Goal: Task Accomplishment & Management: Manage account settings

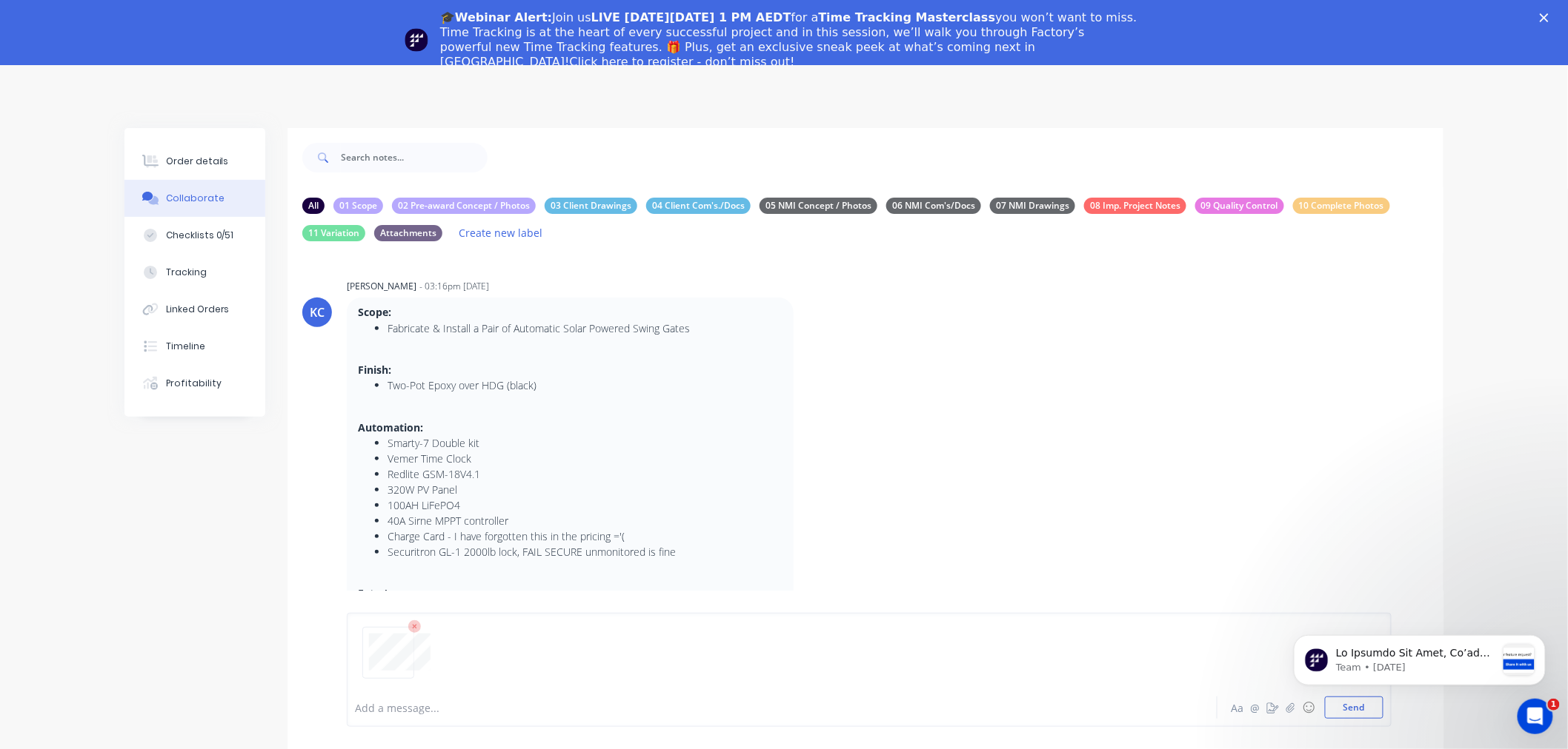
click at [1550, 14] on div "🎓Webinar Alert: Join us LIVE [DATE][DATE] 1 PM AEDT for a Time Tracking Masterc…" at bounding box center [784, 39] width 1568 height 68
click at [1549, 14] on polygon "Close" at bounding box center [1544, 17] width 9 height 9
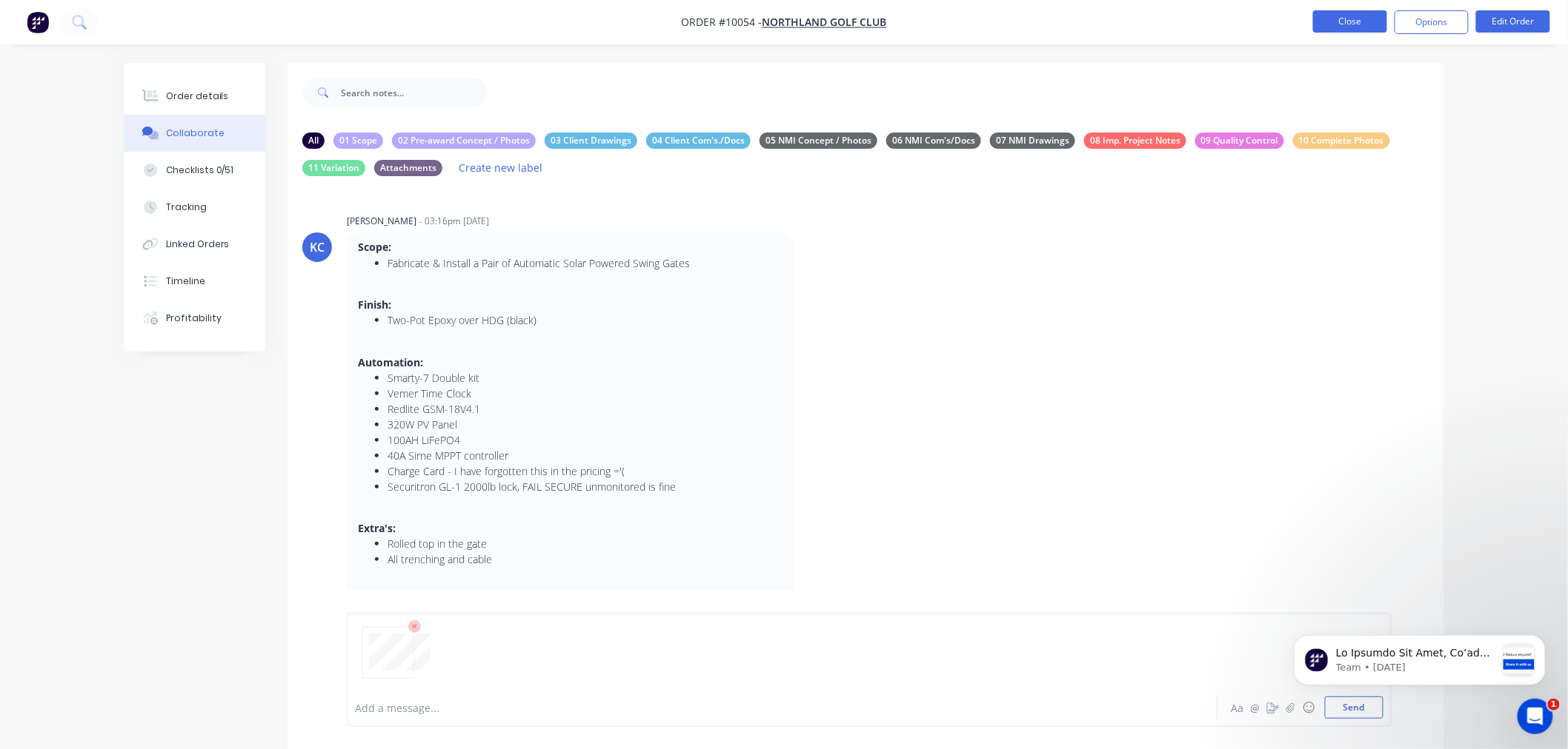
click at [1333, 18] on button "Close" at bounding box center [1350, 21] width 74 height 22
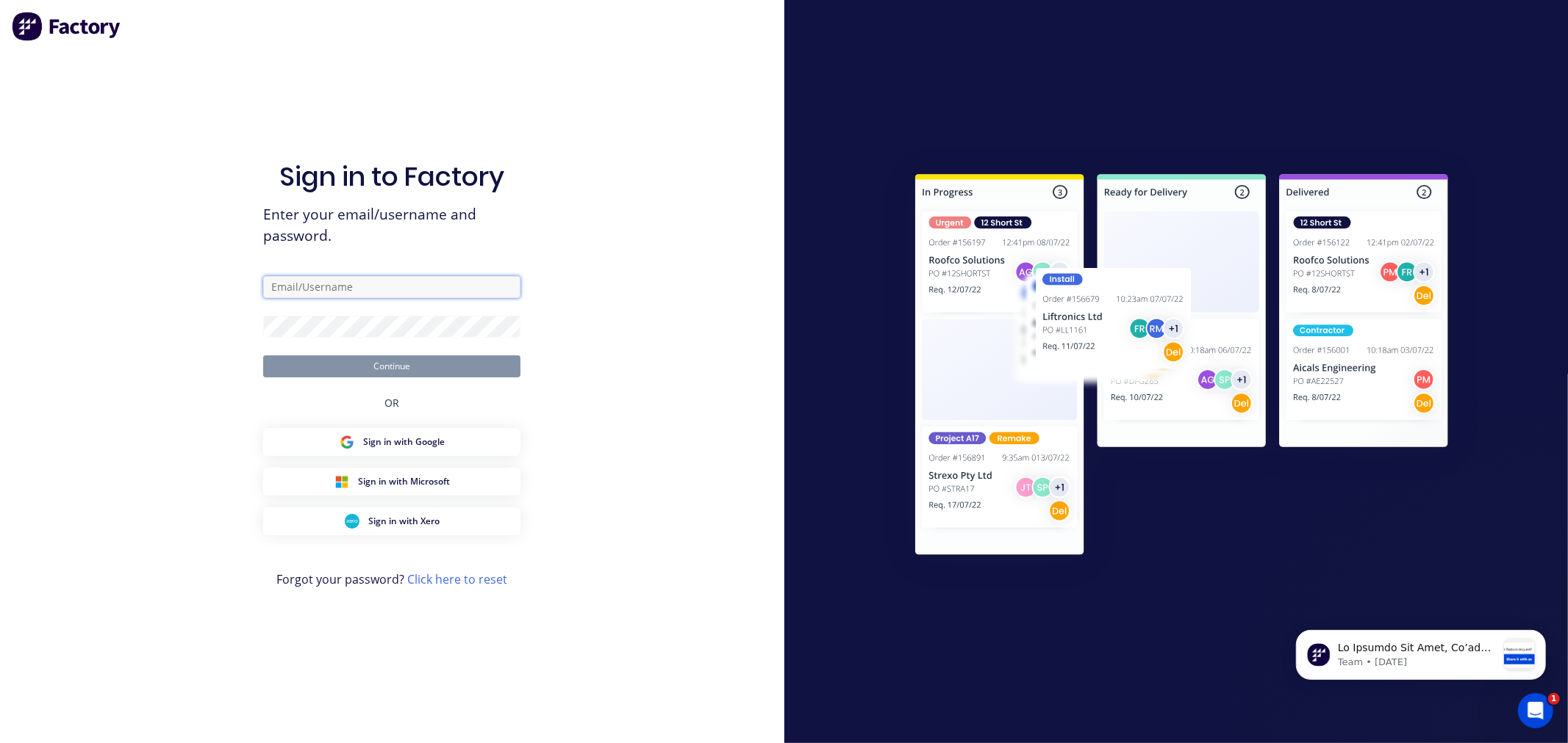
type input "[PERSON_NAME]"
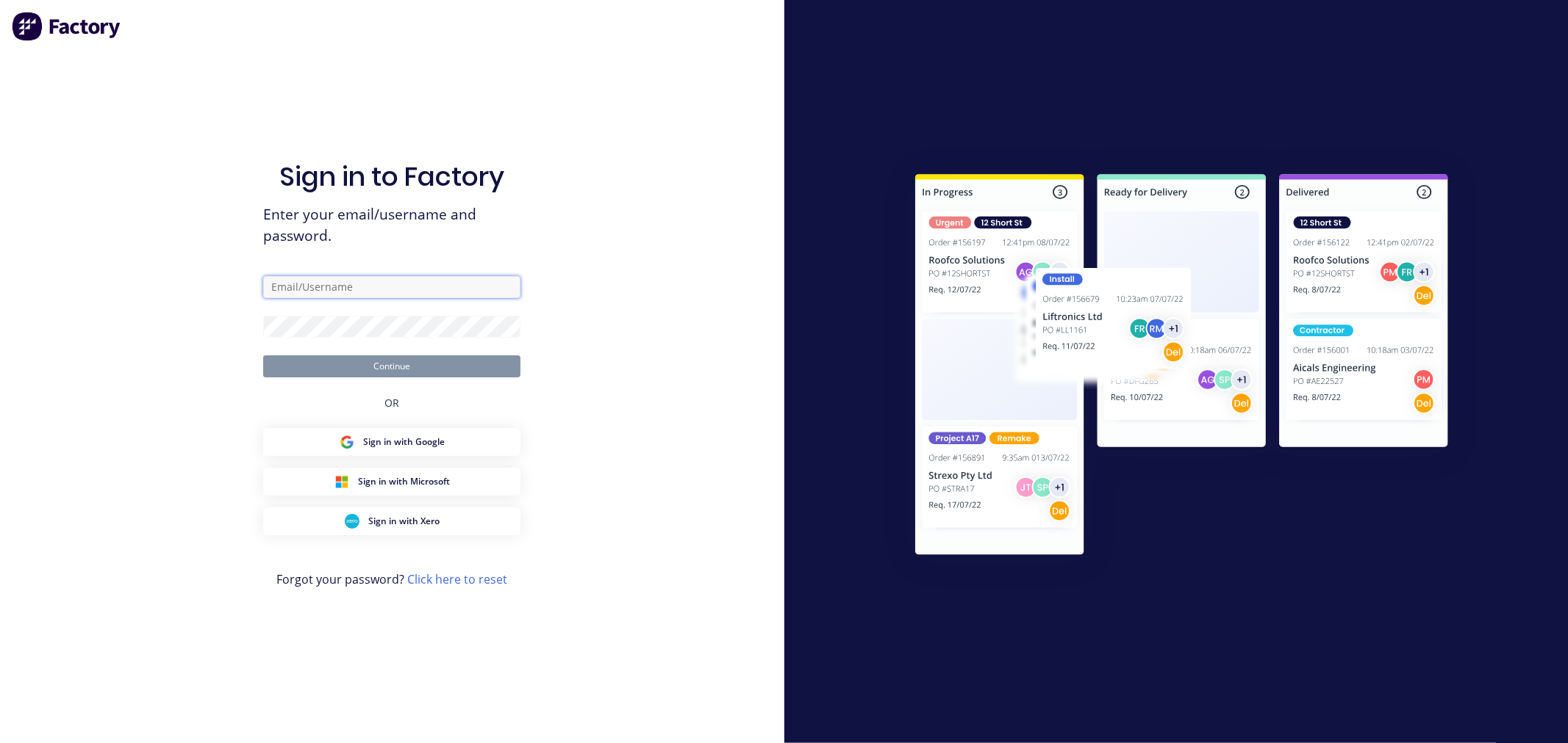
type input "[PERSON_NAME]"
click at [380, 368] on button "Continue" at bounding box center [392, 366] width 257 height 22
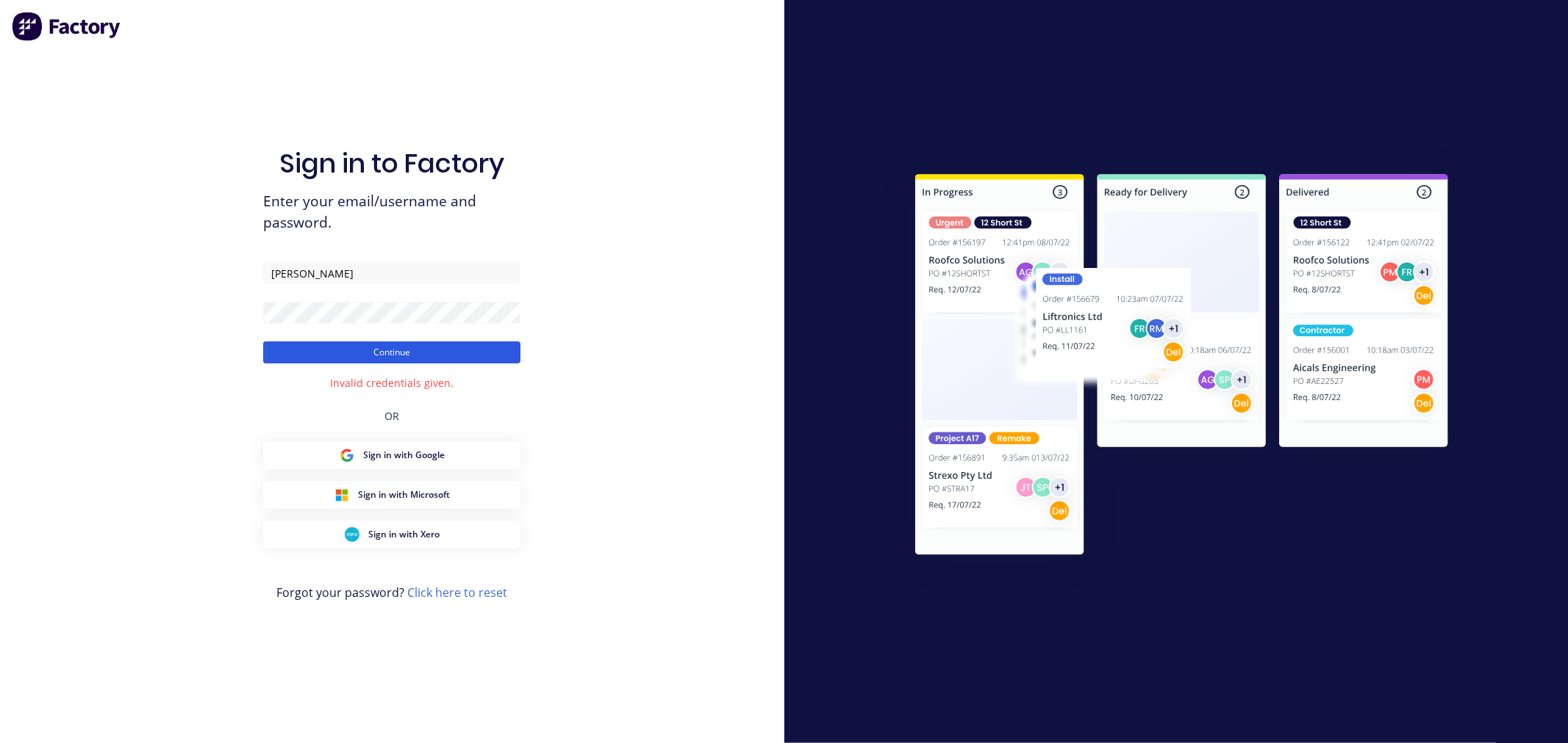
click at [405, 356] on button "Continue" at bounding box center [392, 352] width 257 height 22
click at [649, 336] on div "Sign in to Factory Enter your email/username and password. Yovich Continue Inva…" at bounding box center [392, 372] width 784 height 743
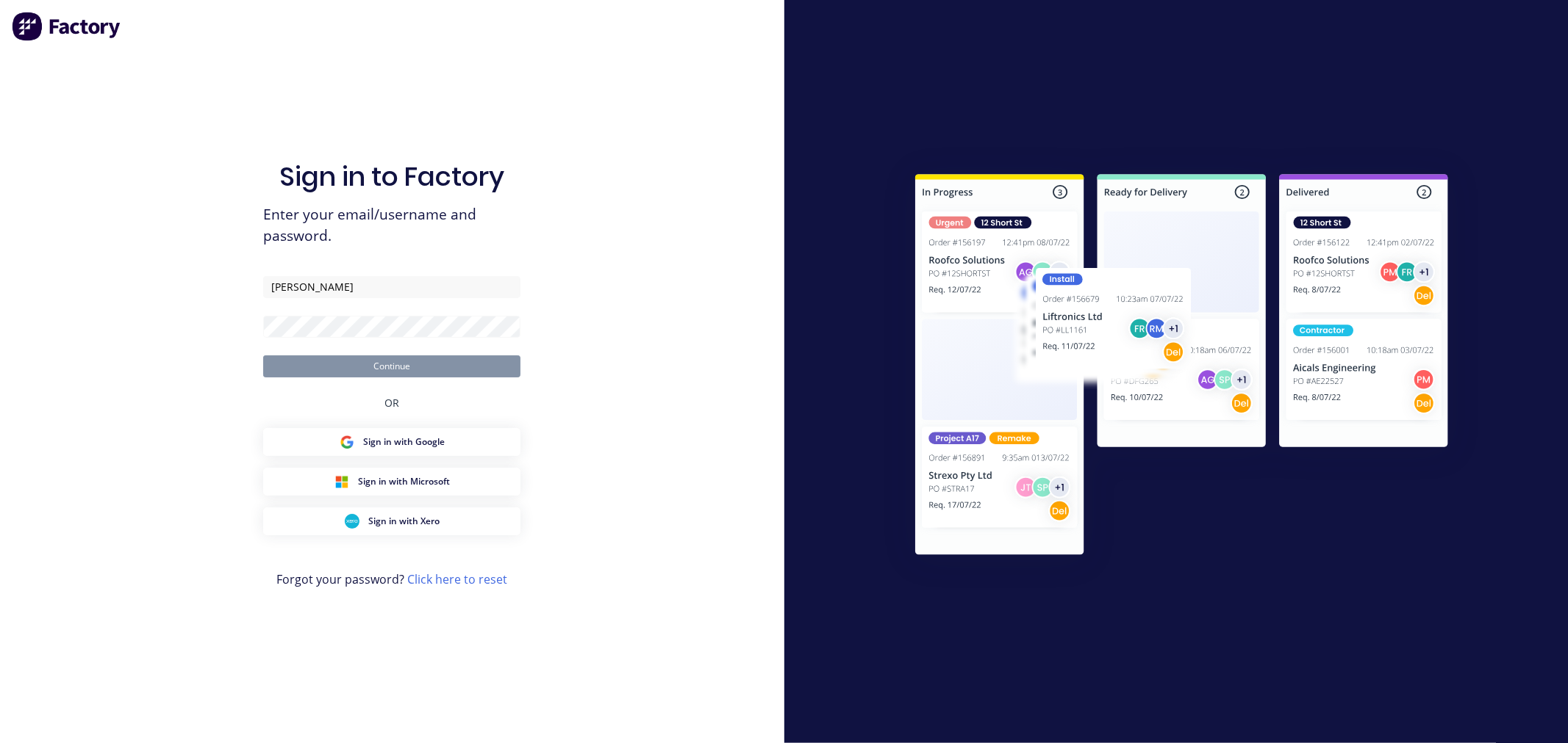
click at [333, 365] on button "Continue" at bounding box center [392, 366] width 257 height 22
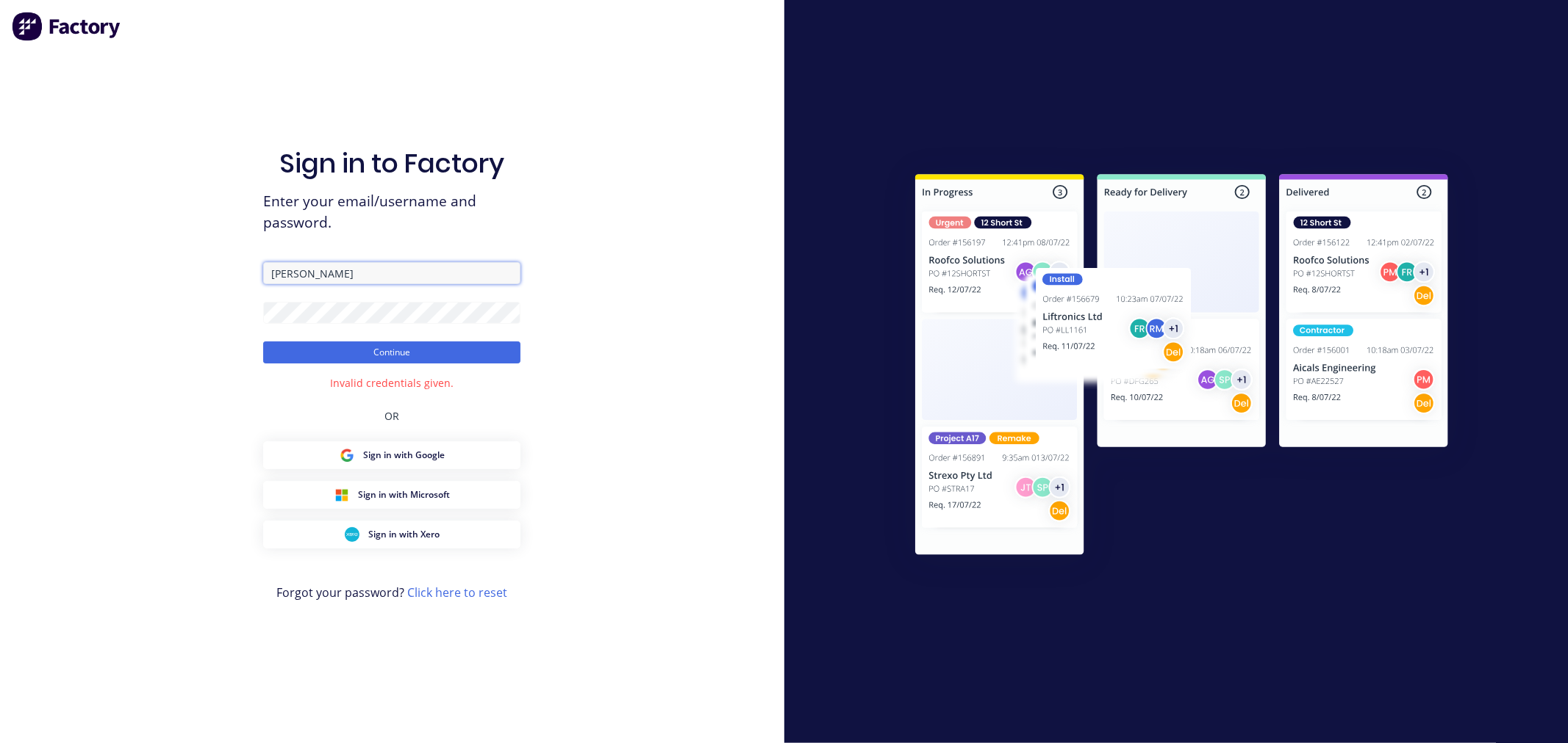
click at [307, 273] on input "[PERSON_NAME]" at bounding box center [392, 272] width 257 height 22
click at [341, 271] on input "[PERSON_NAME]" at bounding box center [392, 272] width 257 height 22
drag, startPoint x: 345, startPoint y: 271, endPoint x: 248, endPoint y: 290, distance: 98.8
click at [248, 290] on div "Sign in to Factory Enter your email/username and password. [PERSON_NAME] Contin…" at bounding box center [392, 372] width 784 height 743
click at [153, 342] on div "Sign in to Factory Enter your email/username and password. [PERSON_NAME] Contin…" at bounding box center [392, 372] width 784 height 743
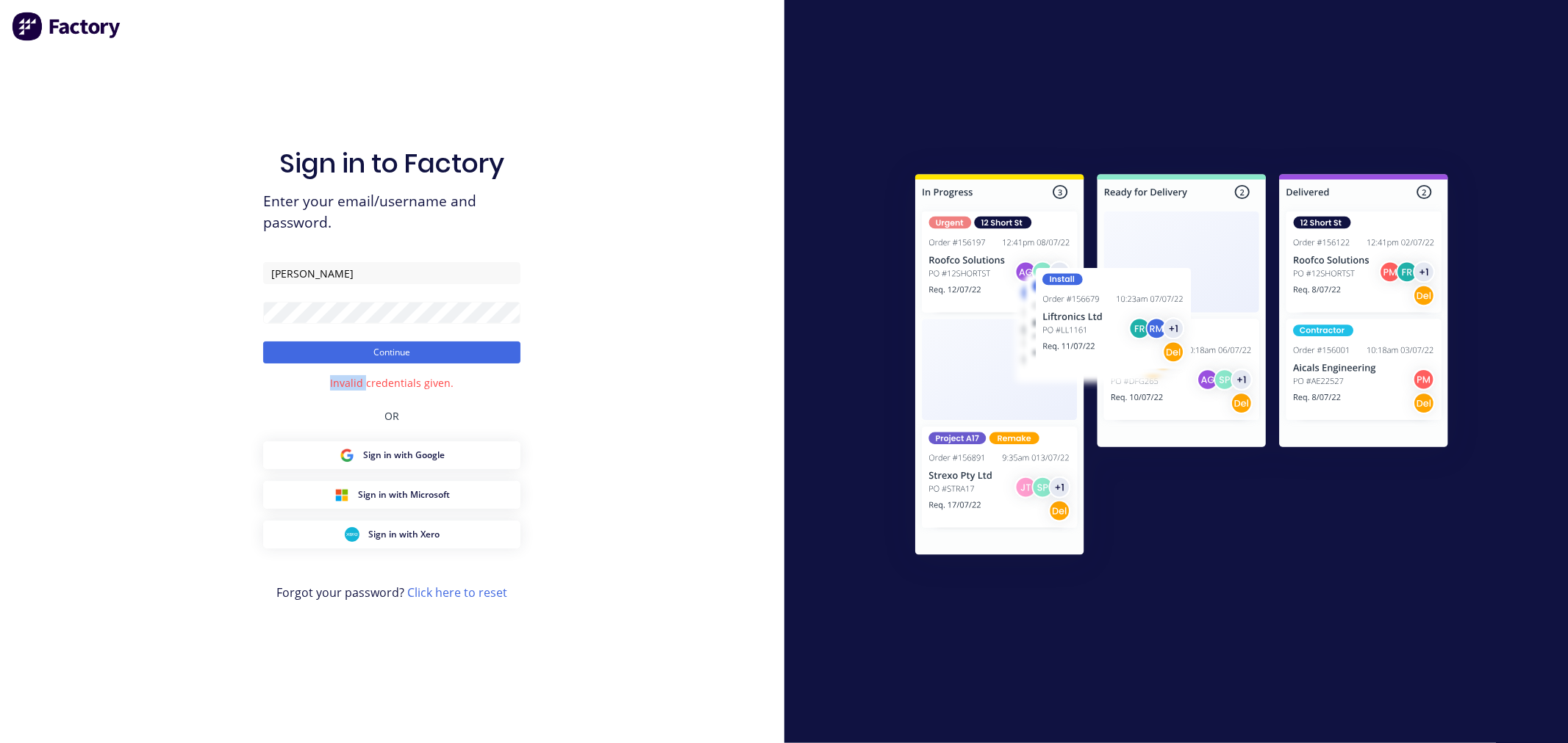
click at [153, 342] on div "Sign in to Factory Enter your email/username and password. [PERSON_NAME] Contin…" at bounding box center [392, 372] width 784 height 743
drag, startPoint x: 350, startPoint y: 270, endPoint x: 217, endPoint y: 291, distance: 134.6
click at [217, 291] on div "Sign in to Factory Enter your email/username and password. [PERSON_NAME] Contin…" at bounding box center [392, 372] width 784 height 743
type input "p"
type input "[PERSON_NAME][EMAIL_ADDRESS][PERSON_NAME][DOMAIN_NAME]"
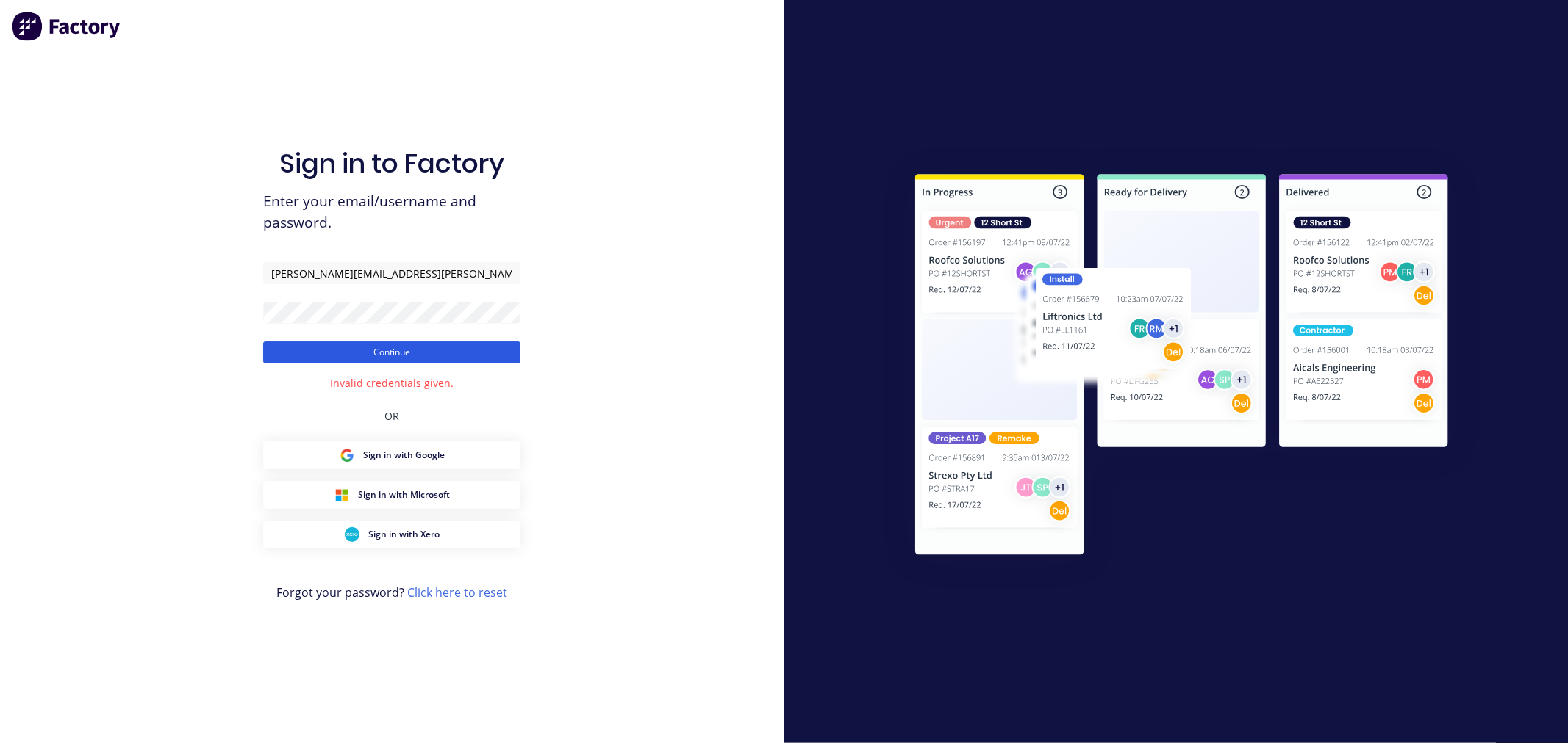
click at [384, 351] on button "Continue" at bounding box center [392, 352] width 257 height 22
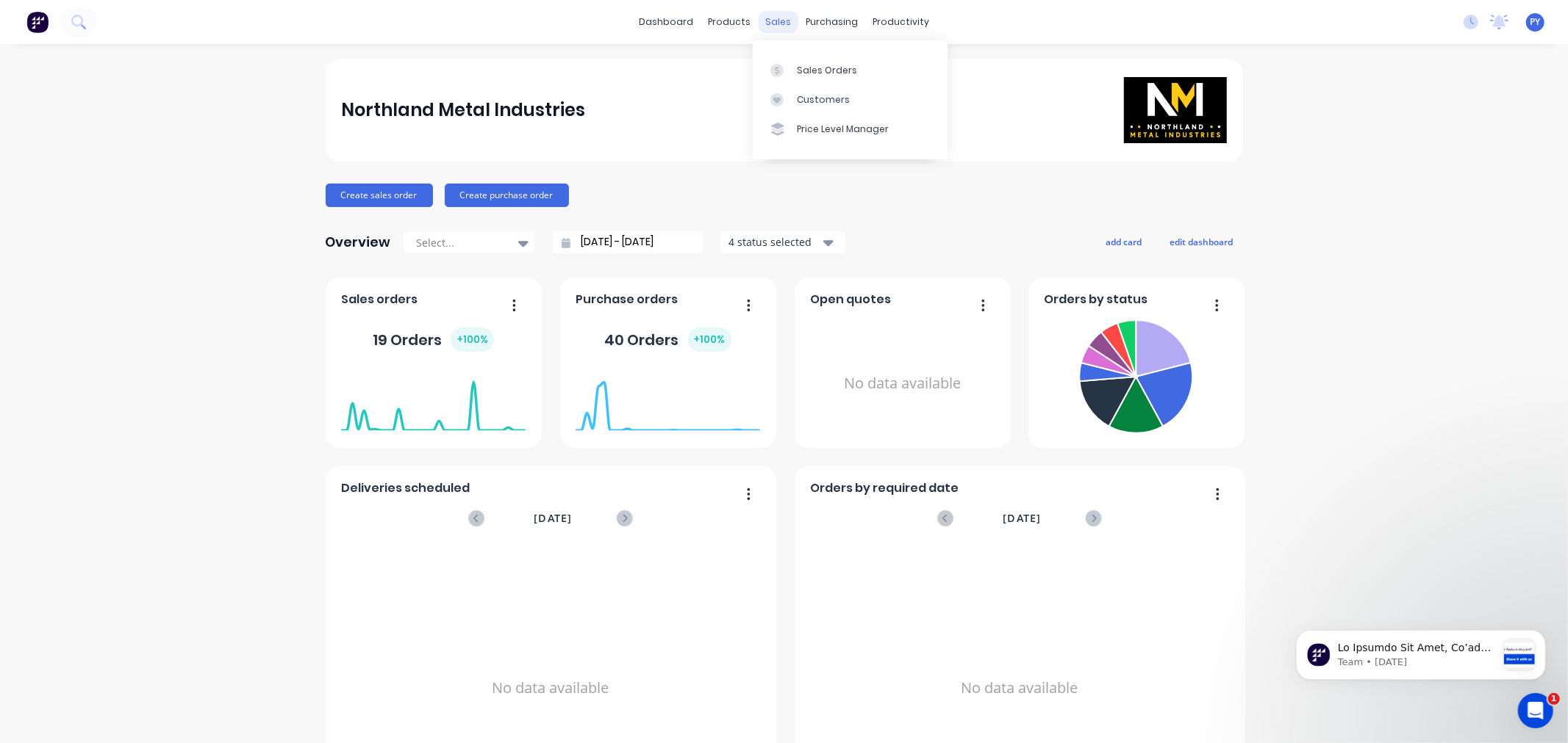
click at [764, 24] on div "sales" at bounding box center [778, 22] width 40 height 22
click at [804, 69] on div "Sales Orders" at bounding box center [826, 70] width 60 height 13
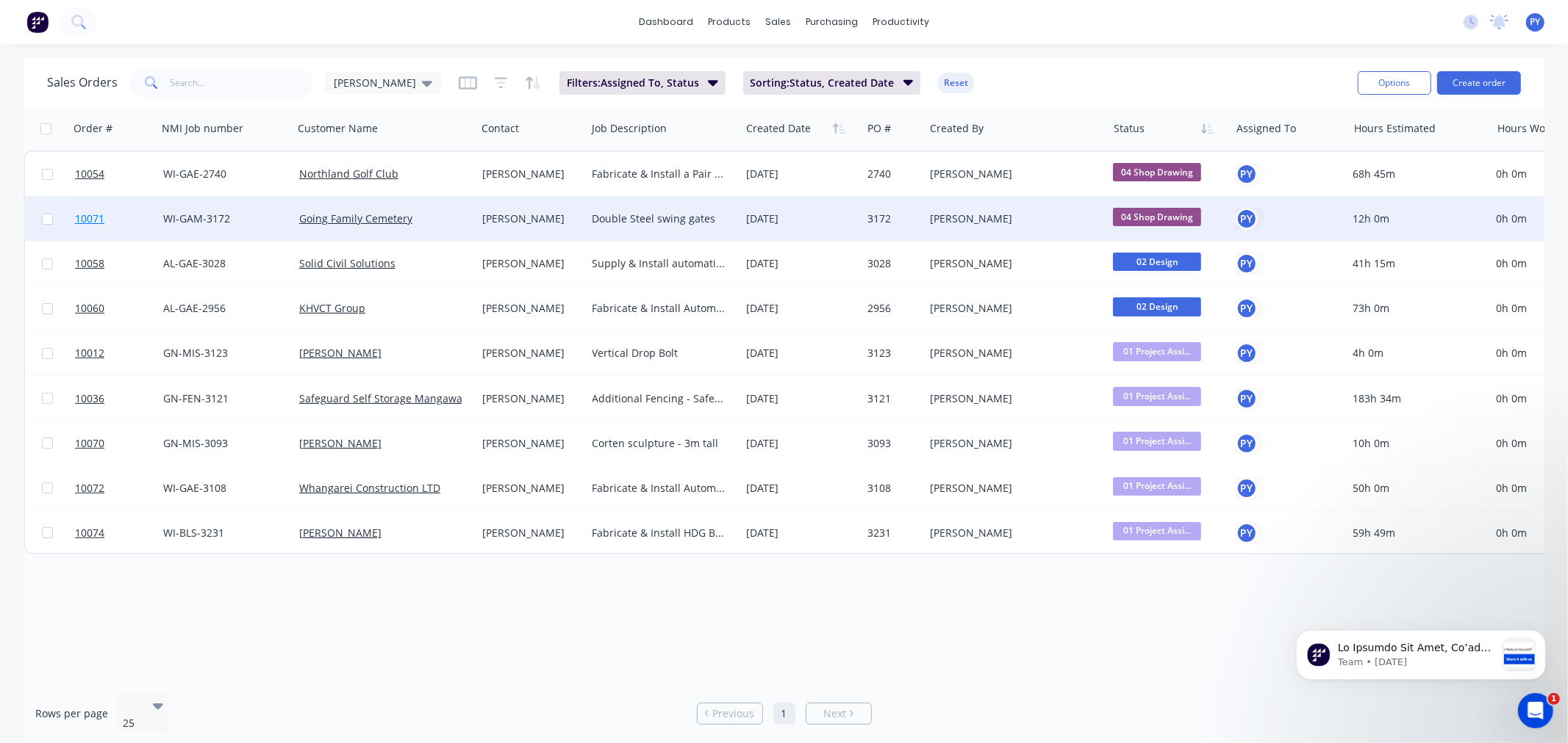
click at [84, 214] on span "10071" at bounding box center [90, 218] width 30 height 14
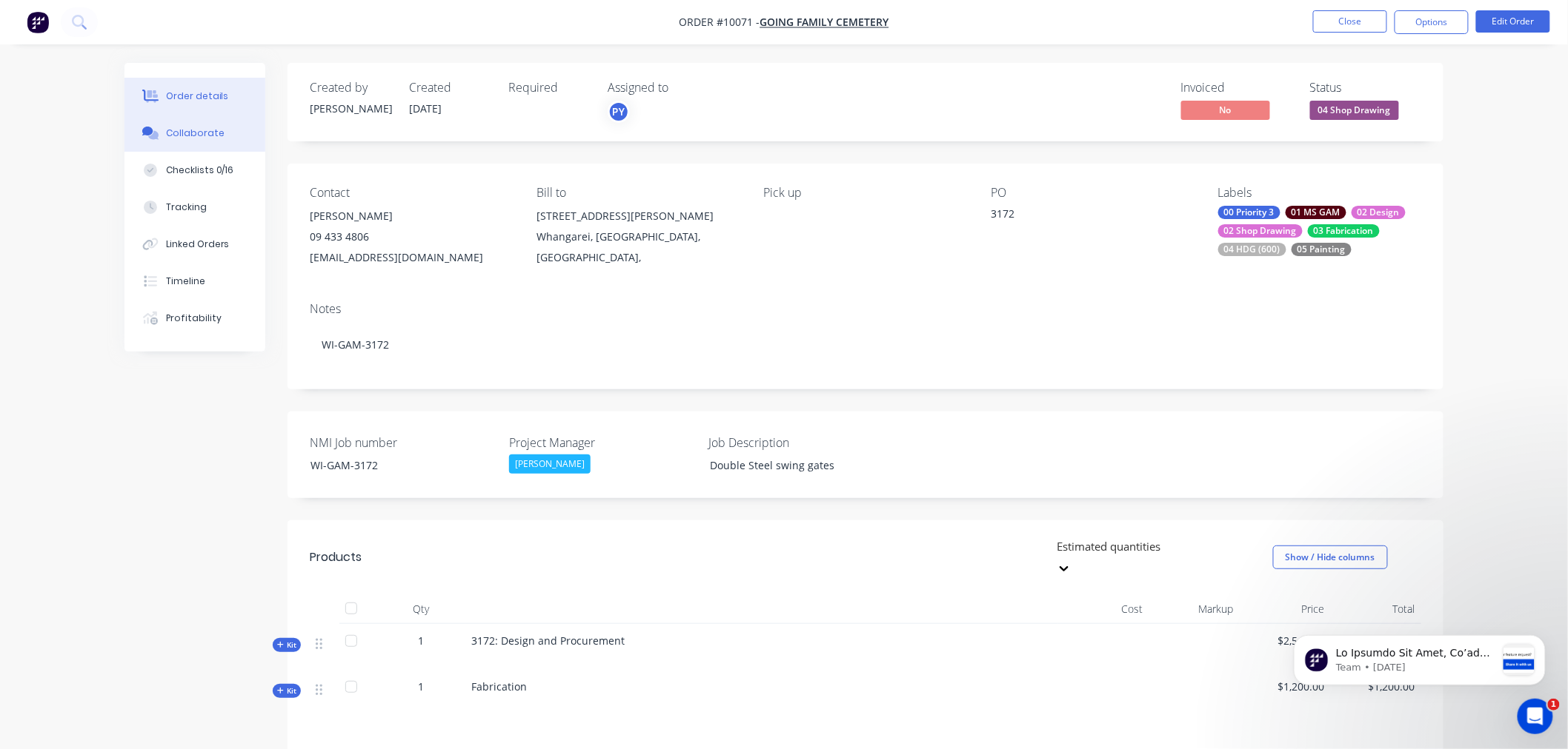
click at [171, 129] on div "Collaborate" at bounding box center [195, 133] width 59 height 13
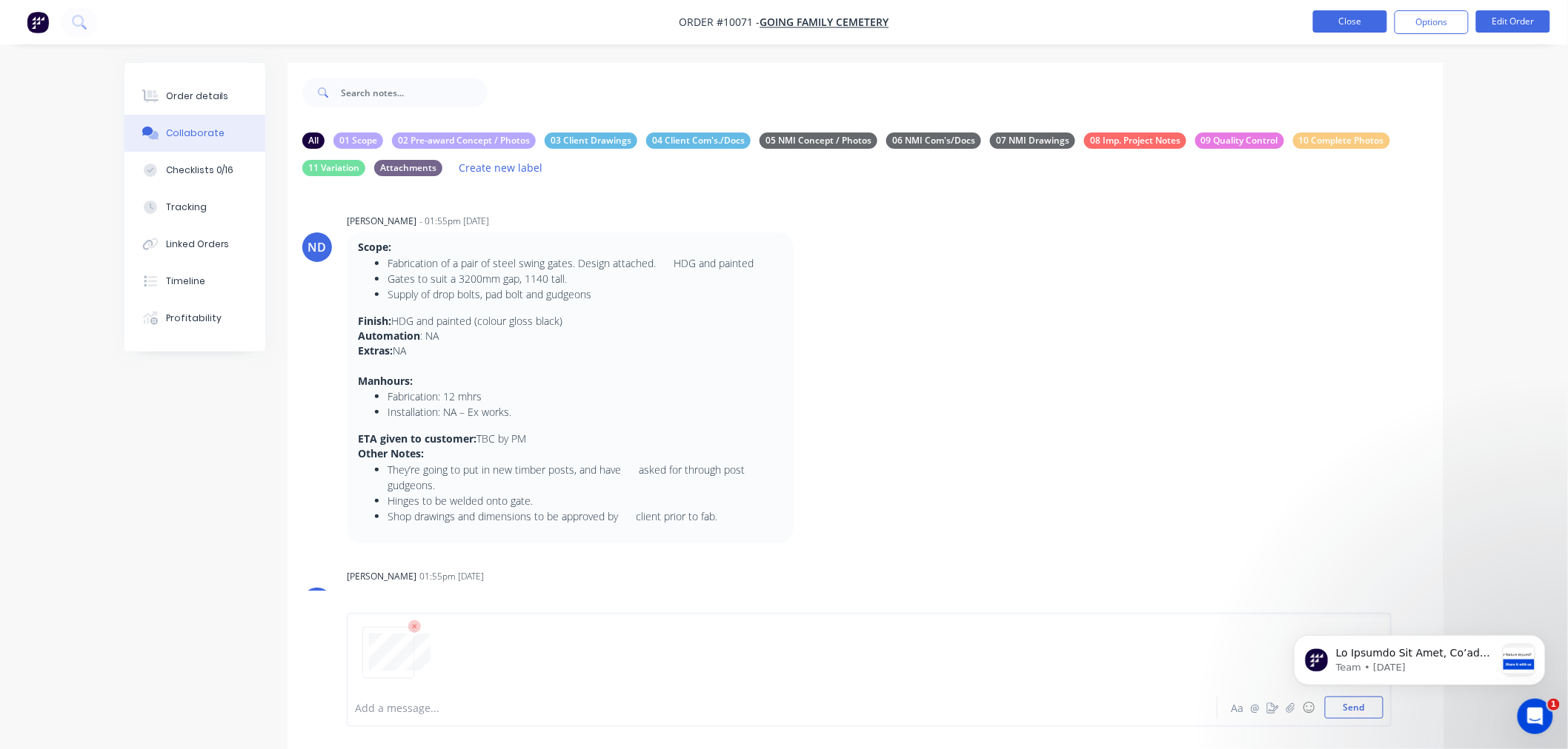
click at [1346, 21] on button "Close" at bounding box center [1350, 21] width 74 height 22
